Goal: Information Seeking & Learning: Check status

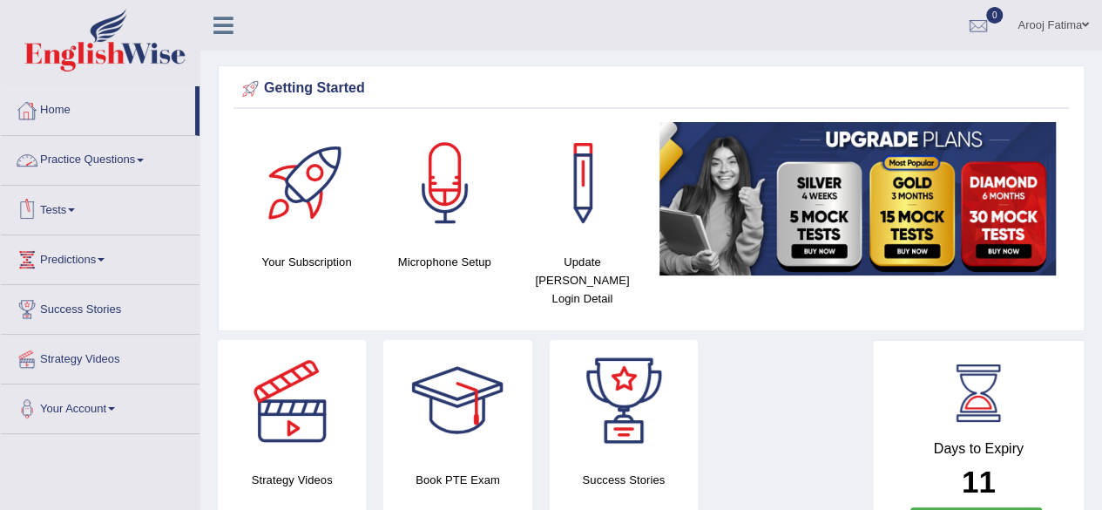
click at [66, 204] on link "Tests" at bounding box center [100, 208] width 199 height 44
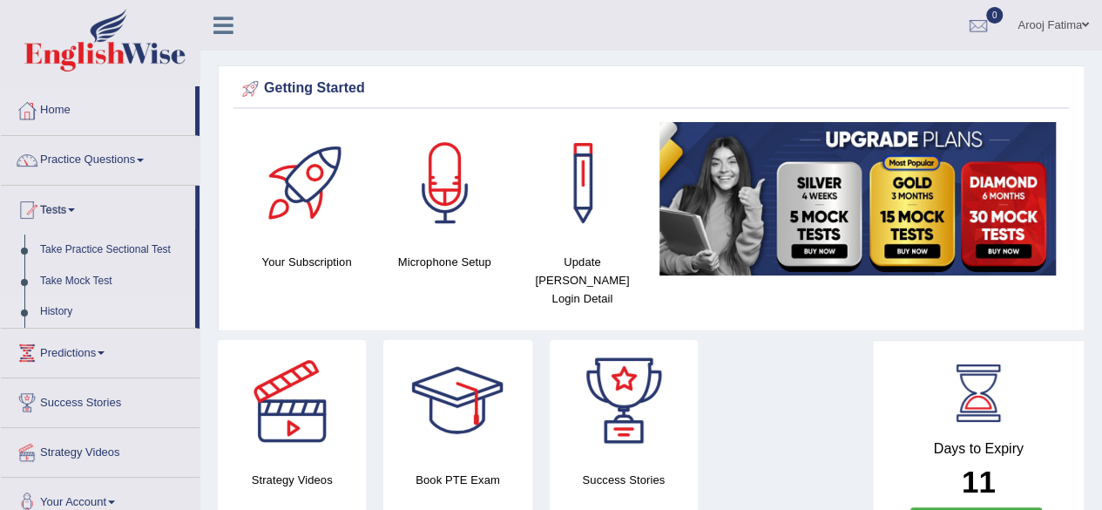
click at [63, 306] on link "History" at bounding box center [113, 311] width 163 height 31
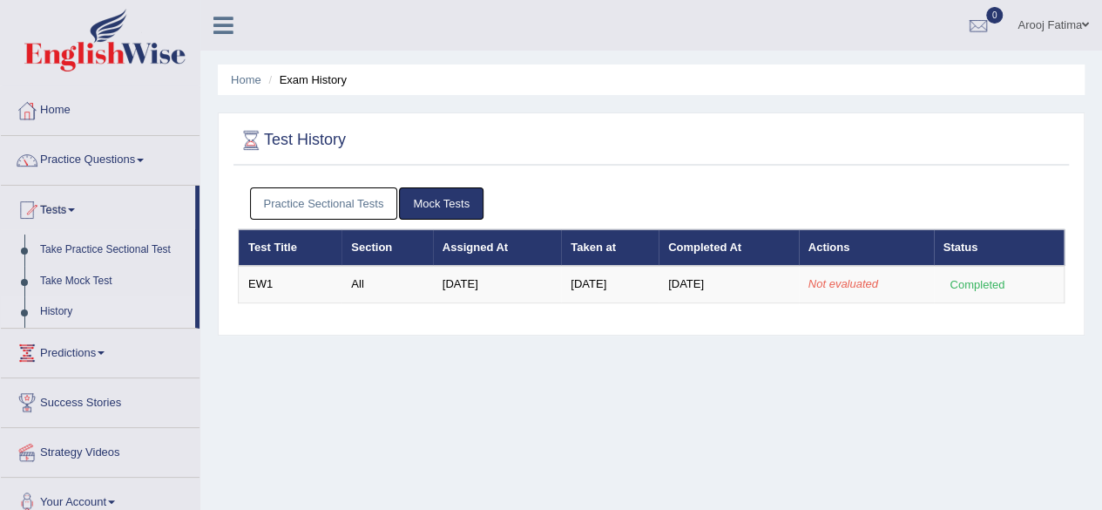
click at [418, 202] on link "Mock Tests" at bounding box center [441, 203] width 84 height 32
click at [88, 126] on link "Home" at bounding box center [100, 108] width 199 height 44
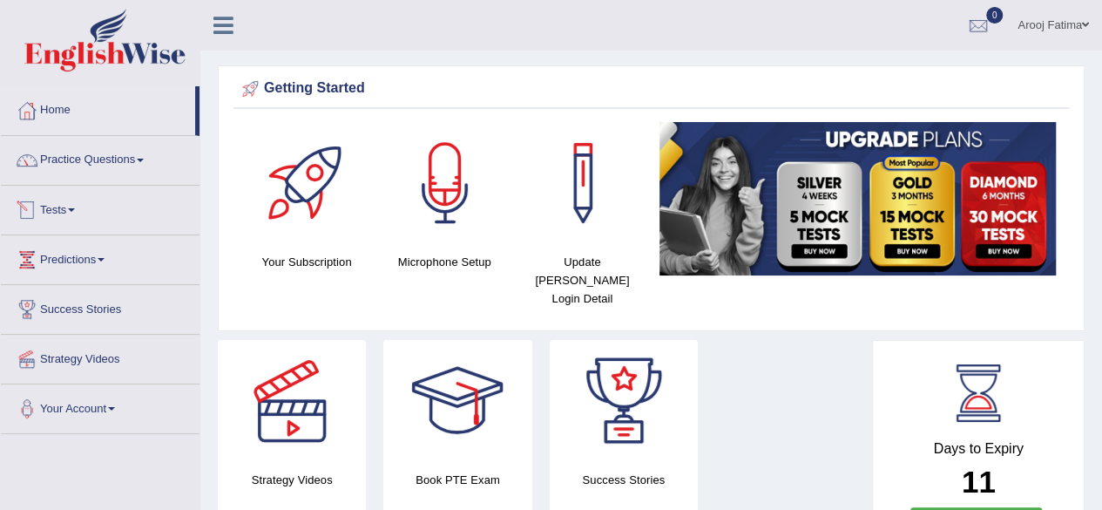
click at [78, 202] on link "Tests" at bounding box center [100, 208] width 199 height 44
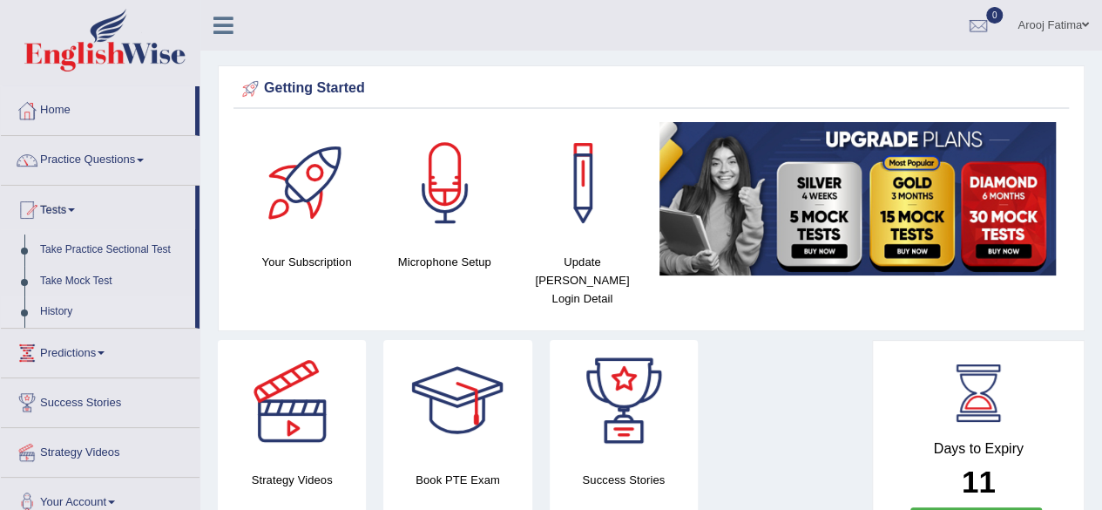
click at [61, 311] on link "History" at bounding box center [113, 311] width 163 height 31
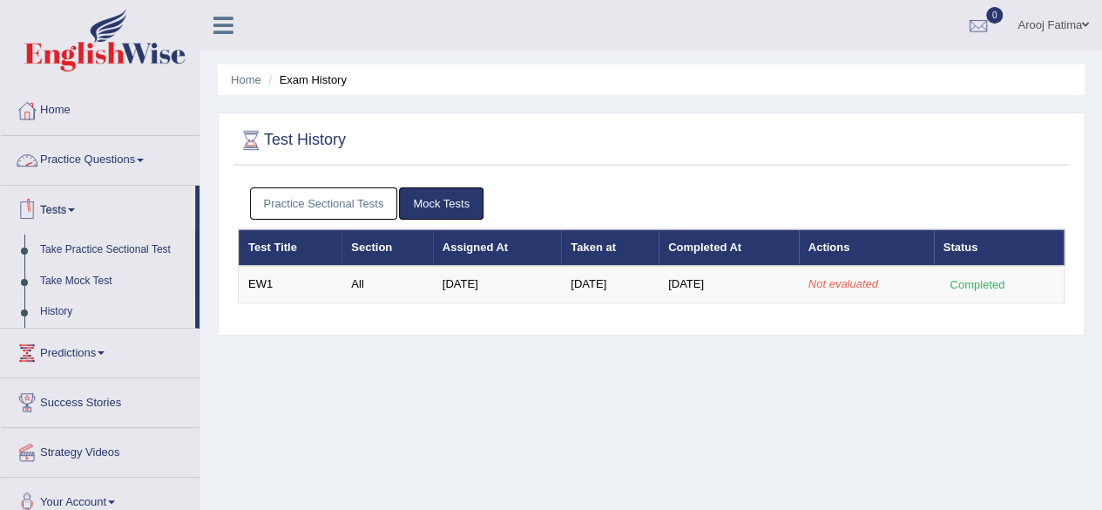
click at [142, 157] on link "Practice Questions" at bounding box center [100, 158] width 199 height 44
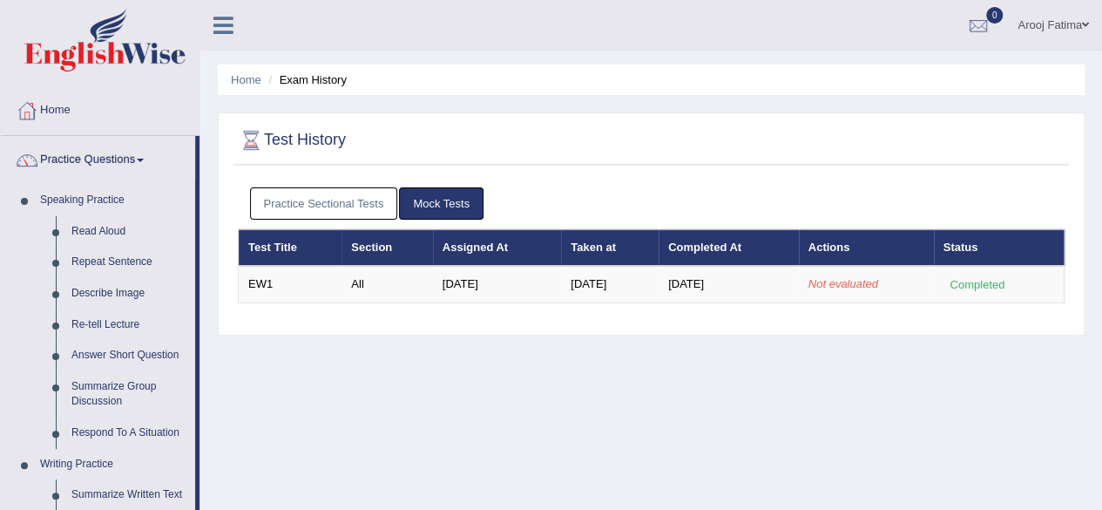
click at [330, 36] on div "Arooj Fatima Toggle navigation Username: arooj Access Type: Online Subscription…" at bounding box center [650, 25] width 901 height 51
